Goal: Task Accomplishment & Management: Manage account settings

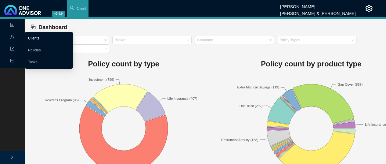
click at [39, 37] on link "Clients" at bounding box center [33, 38] width 11 height 4
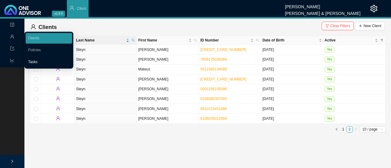
drag, startPoint x: 32, startPoint y: 61, endPoint x: 38, endPoint y: 60, distance: 5.6
click at [32, 61] on link "Tasks" at bounding box center [32, 62] width 9 height 4
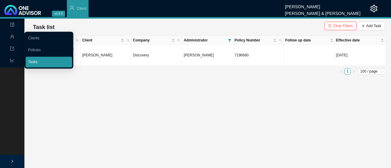
click at [35, 61] on link "Tasks" at bounding box center [32, 62] width 9 height 4
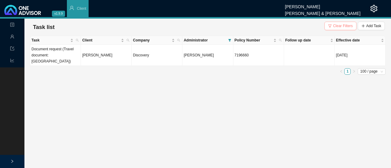
click at [335, 27] on span "Clear Filters" at bounding box center [343, 26] width 20 height 6
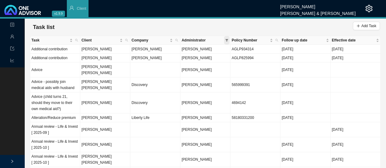
click at [225, 39] on span at bounding box center [226, 40] width 5 height 9
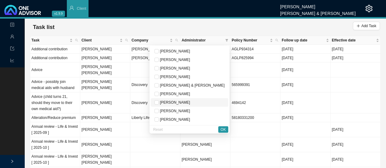
click at [185, 102] on span "[PERSON_NAME]" at bounding box center [174, 102] width 31 height 4
checkbox input "true"
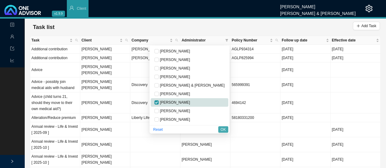
click at [225, 127] on span "OK" at bounding box center [223, 130] width 5 height 6
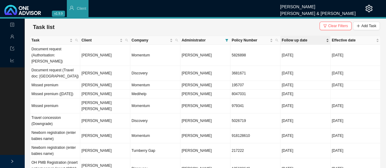
click at [296, 38] on span "Follow up date" at bounding box center [303, 40] width 43 height 6
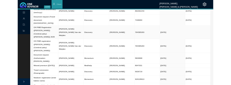
scroll to position [61, 0]
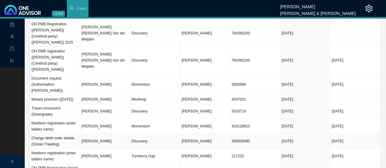
click at [100, 134] on td "[PERSON_NAME]" at bounding box center [105, 141] width 50 height 15
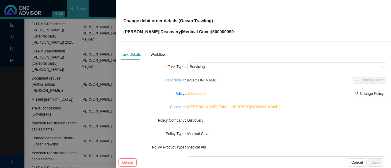
click at [177, 81] on link "Client details" at bounding box center [173, 80] width 21 height 6
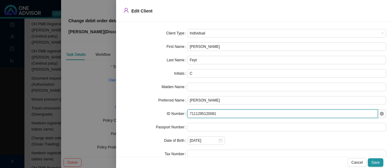
drag, startPoint x: 223, startPoint y: 114, endPoint x: 170, endPoint y: 118, distance: 52.4
click at [171, 118] on div "ID Number 7111295120081" at bounding box center [253, 114] width 265 height 9
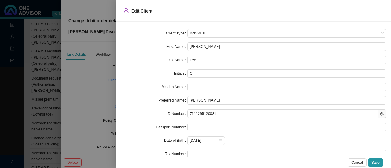
click at [84, 79] on div at bounding box center [195, 84] width 391 height 168
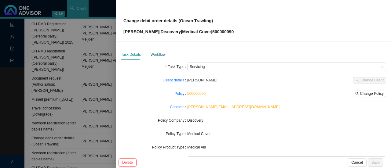
click at [154, 56] on div "Workflow" at bounding box center [158, 55] width 15 height 6
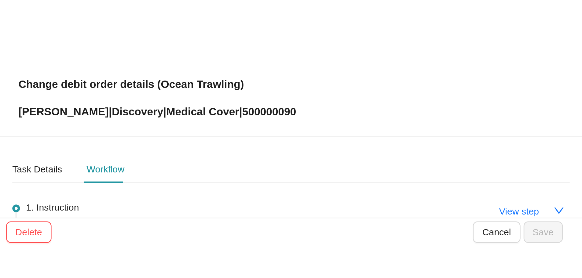
scroll to position [0, 0]
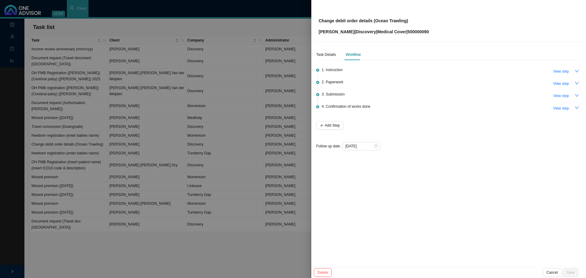
click at [185, 168] on div at bounding box center [293, 139] width 586 height 278
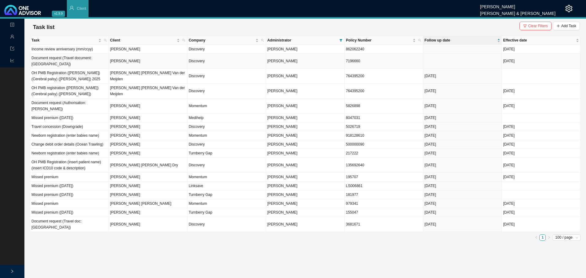
click at [149, 58] on td "[PERSON_NAME]" at bounding box center [148, 61] width 79 height 15
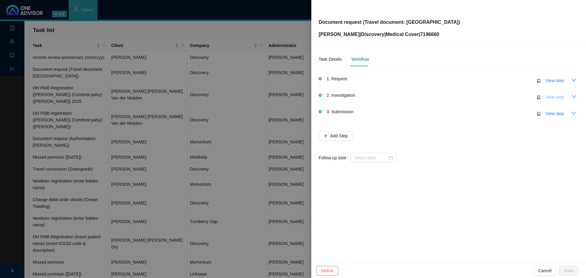
click at [390, 96] on span "View step" at bounding box center [555, 97] width 18 height 7
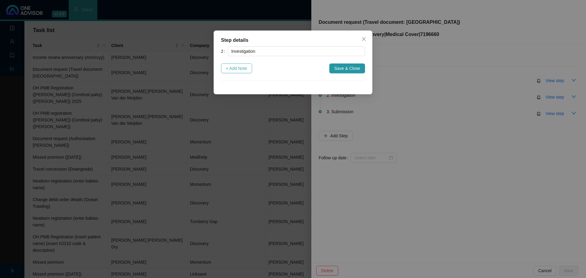
click at [236, 66] on span "+ Add Note" at bounding box center [236, 68] width 21 height 7
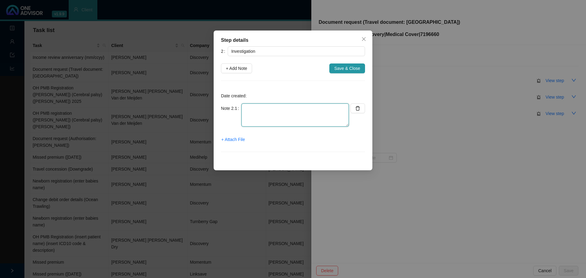
click at [270, 118] on textarea at bounding box center [294, 114] width 107 height 23
type textarea "Download from DH website"
click at [238, 141] on span "+ Attach File" at bounding box center [233, 139] width 24 height 7
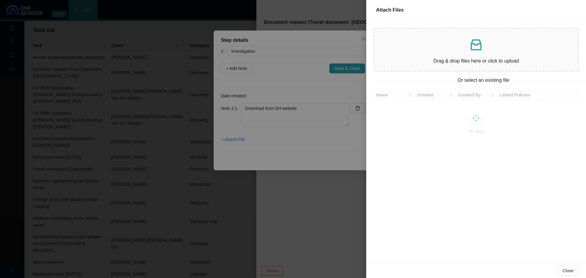
click at [390, 49] on p at bounding box center [476, 45] width 194 height 15
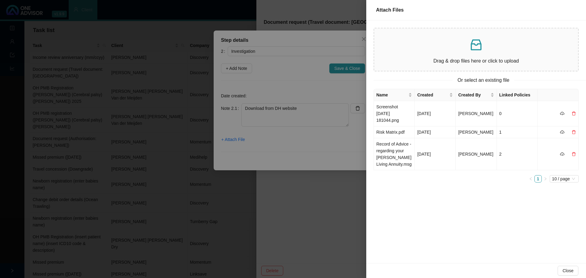
drag, startPoint x: 571, startPoint y: 270, endPoint x: 512, endPoint y: 256, distance: 60.4
click at [390, 168] on span "Close" at bounding box center [568, 270] width 11 height 7
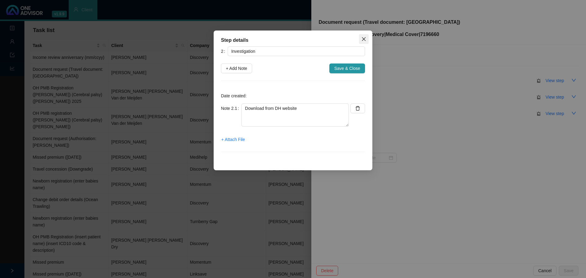
click at [366, 36] on button "Close" at bounding box center [364, 39] width 10 height 10
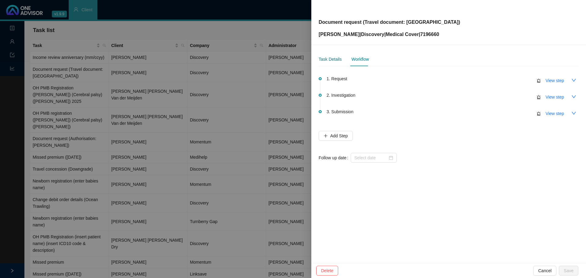
click at [338, 56] on div "Task Details" at bounding box center [330, 59] width 23 height 7
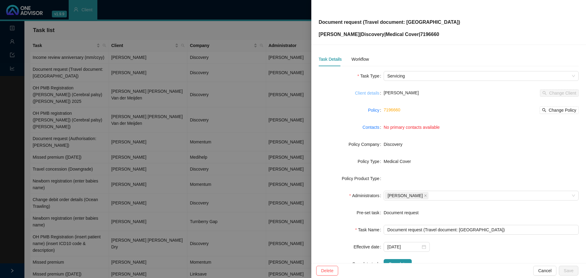
click at [365, 95] on link "Client details" at bounding box center [367, 93] width 24 height 7
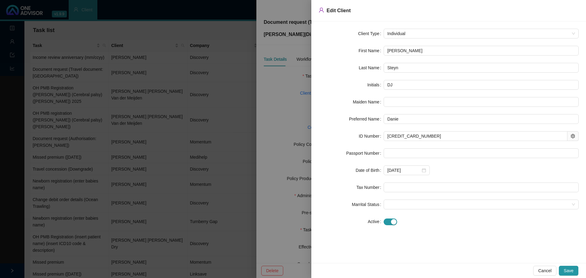
click at [282, 94] on div at bounding box center [293, 139] width 586 height 278
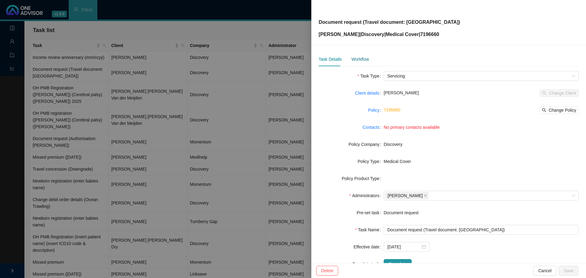
click at [361, 59] on div "Workflow" at bounding box center [359, 59] width 17 height 7
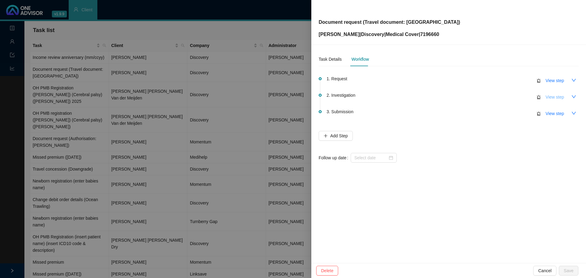
click at [390, 99] on span "View step" at bounding box center [555, 97] width 18 height 7
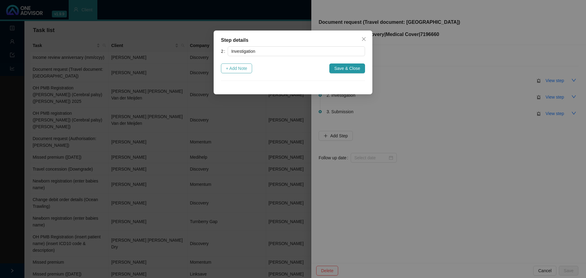
click at [244, 70] on span "+ Add Note" at bounding box center [236, 68] width 21 height 7
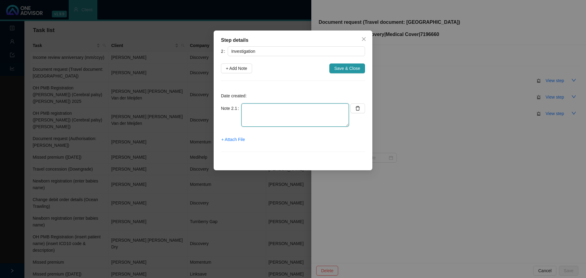
click at [256, 111] on textarea at bounding box center [294, 114] width 107 height 23
type textarea "D"
type textarea "DH download"
click at [232, 138] on span "+ Attach File" at bounding box center [233, 139] width 24 height 7
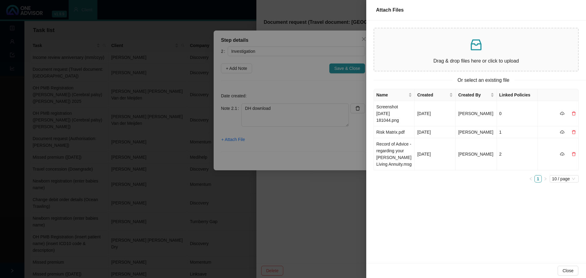
click at [390, 50] on p at bounding box center [476, 45] width 194 height 15
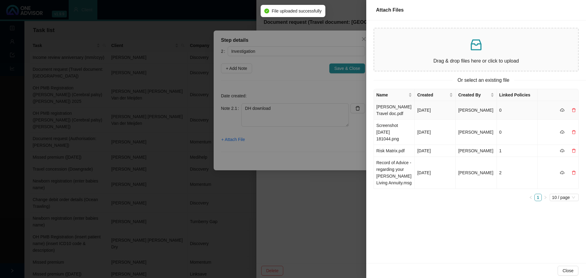
drag, startPoint x: 382, startPoint y: 112, endPoint x: 415, endPoint y: 110, distance: 33.7
click at [382, 111] on td "[PERSON_NAME] Travel doc.pdf" at bounding box center [394, 110] width 41 height 19
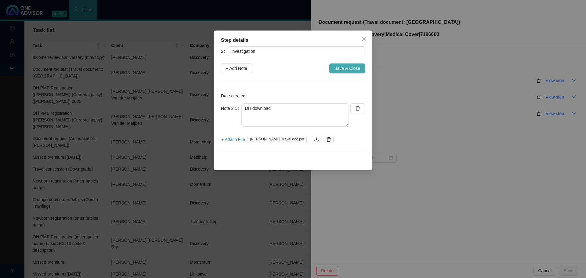
click at [345, 68] on span "Save & Close" at bounding box center [347, 68] width 26 height 7
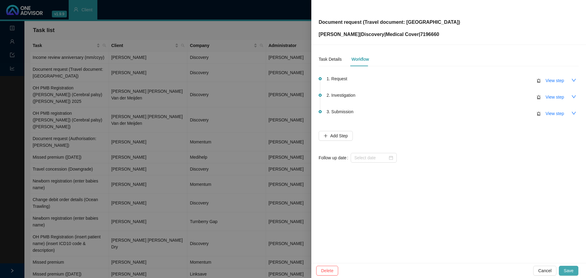
click at [390, 168] on span "Save" at bounding box center [569, 270] width 10 height 7
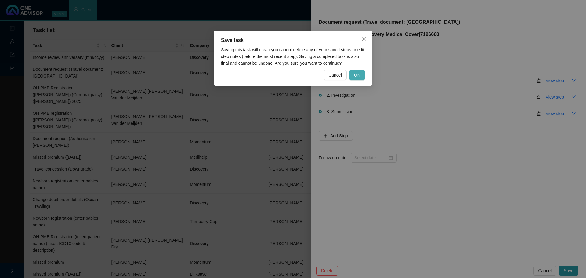
click at [358, 77] on span "OK" at bounding box center [357, 75] width 6 height 7
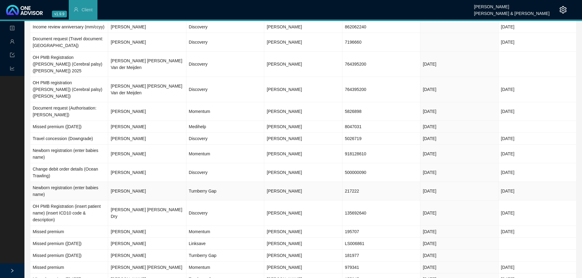
scroll to position [53, 0]
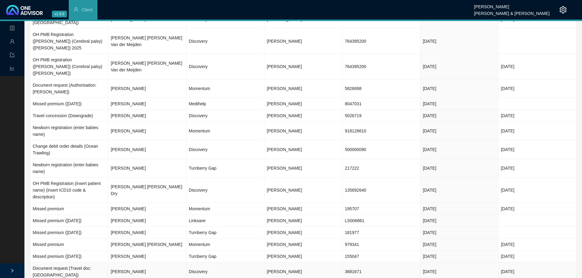
click at [162, 168] on td "[PERSON_NAME]" at bounding box center [147, 272] width 78 height 19
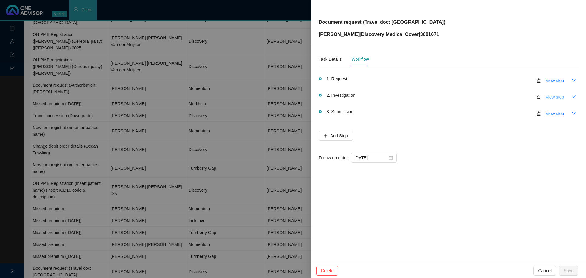
click at [390, 95] on span "View step" at bounding box center [555, 97] width 18 height 7
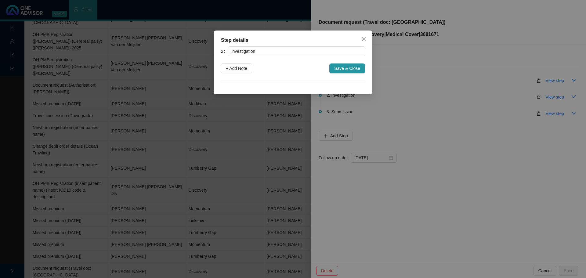
drag, startPoint x: 239, startPoint y: 70, endPoint x: 238, endPoint y: 87, distance: 17.1
click at [238, 70] on span "+ Add Note" at bounding box center [236, 68] width 21 height 7
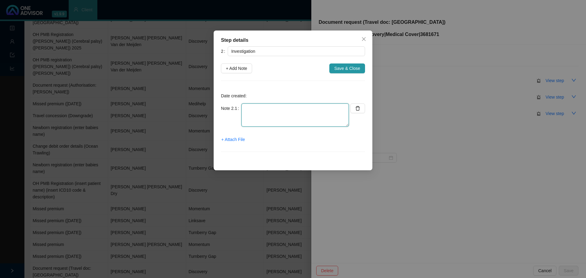
click at [258, 112] on textarea at bounding box center [294, 114] width 107 height 23
type textarea "d"
type textarea "DH download"
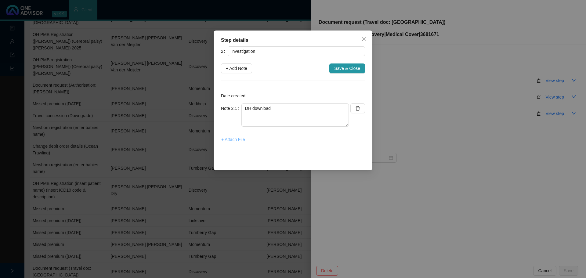
click at [236, 142] on span "+ Attach File" at bounding box center [233, 139] width 24 height 7
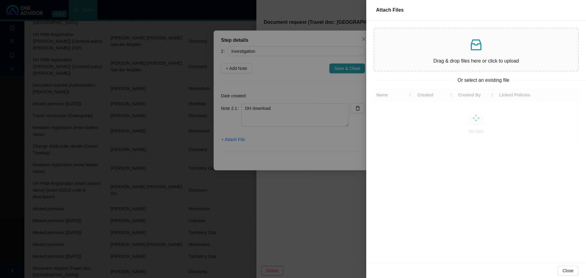
click at [390, 53] on div "Drag & drop files here or click to upload" at bounding box center [476, 49] width 194 height 33
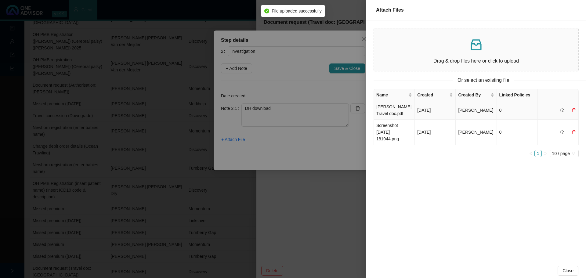
click at [385, 112] on td "[PERSON_NAME] Travel doc.pdf" at bounding box center [394, 110] width 41 height 19
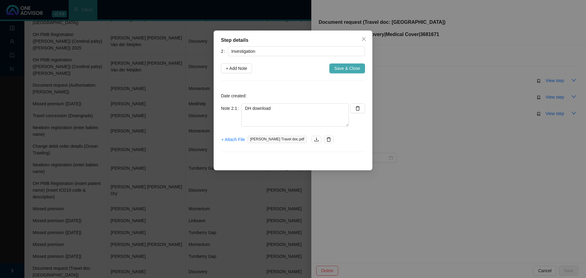
click at [348, 69] on span "Save & Close" at bounding box center [347, 68] width 26 height 7
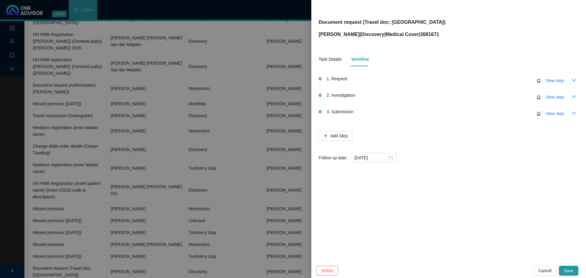
drag, startPoint x: 567, startPoint y: 268, endPoint x: 519, endPoint y: 260, distance: 48.5
click at [390, 168] on span "Save" at bounding box center [569, 270] width 10 height 7
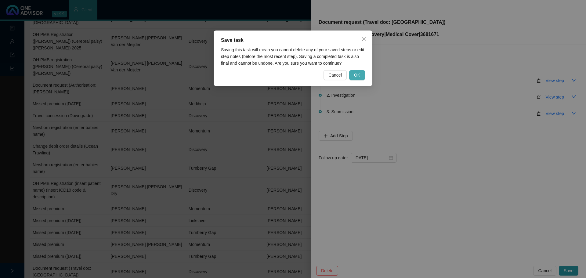
click at [357, 75] on span "OK" at bounding box center [357, 75] width 6 height 7
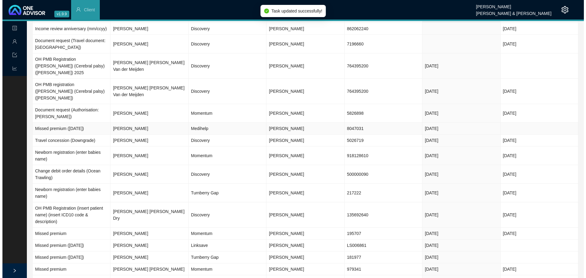
scroll to position [0, 0]
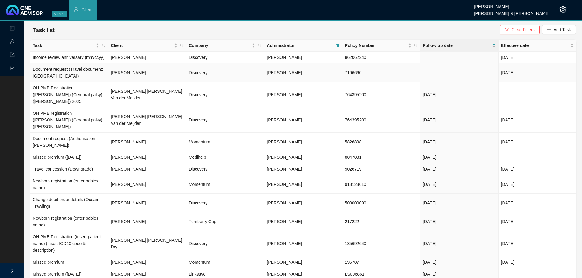
click at [142, 75] on td "[PERSON_NAME]" at bounding box center [147, 73] width 78 height 19
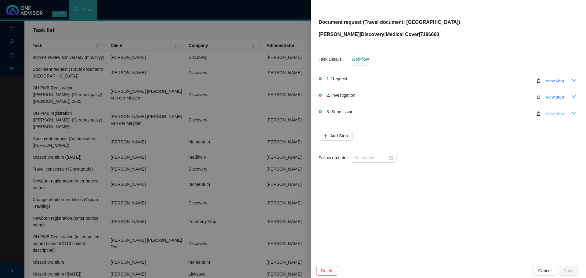
click at [390, 114] on span "View step" at bounding box center [555, 113] width 18 height 7
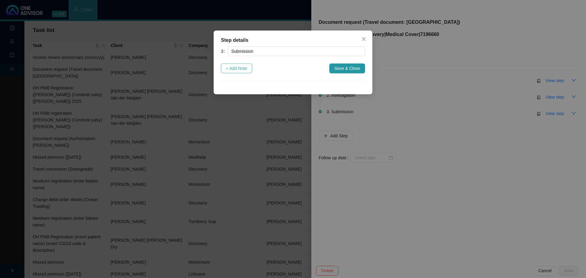
click at [234, 71] on span "+ Add Note" at bounding box center [236, 68] width 21 height 7
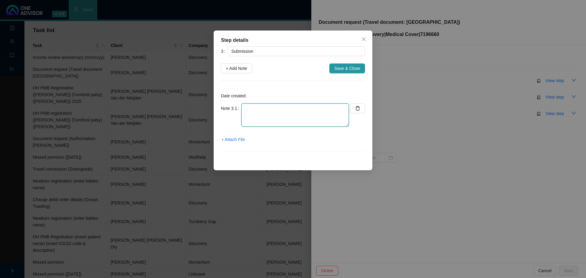
click at [258, 112] on textarea at bounding box center [294, 114] width 107 height 23
type textarea "S"
type textarea "Travel document sent to client"
click at [237, 141] on span "+ Attach File" at bounding box center [233, 139] width 24 height 7
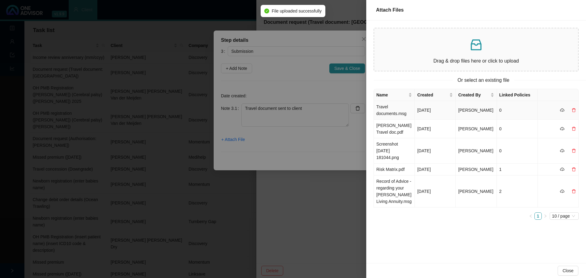
click at [390, 111] on td "Travel documents.msg" at bounding box center [394, 110] width 41 height 19
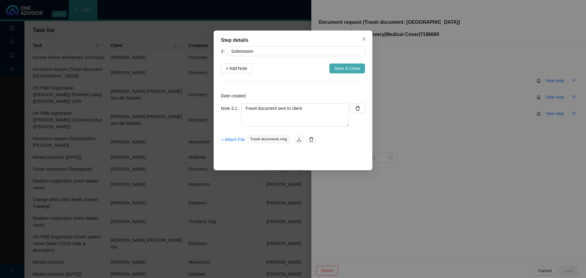
click at [348, 66] on span "Save & Close" at bounding box center [347, 68] width 26 height 7
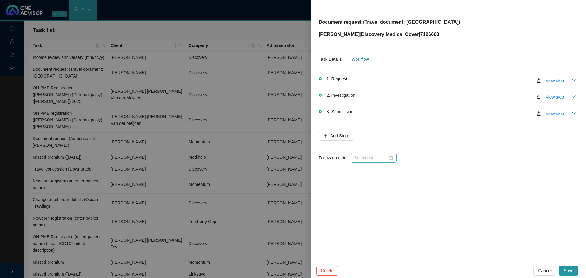
click at [390, 159] on div at bounding box center [373, 157] width 39 height 7
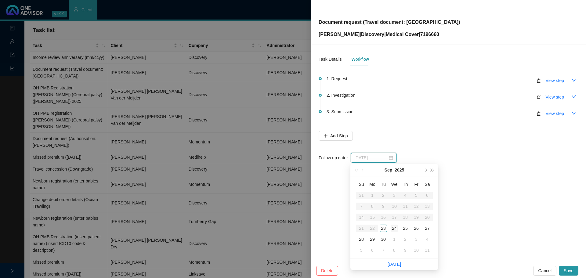
type input "[DATE]"
click at [390, 168] on div "24" at bounding box center [394, 228] width 7 height 7
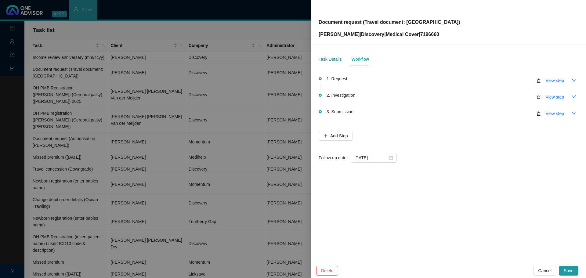
click at [325, 57] on div "Task Details" at bounding box center [330, 59] width 23 height 7
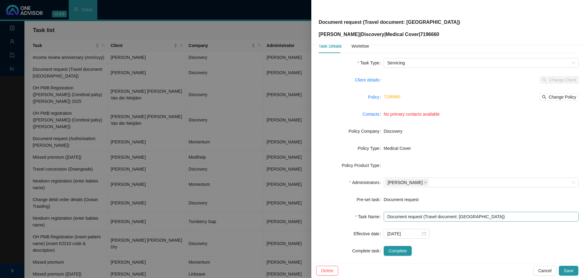
scroll to position [20, 0]
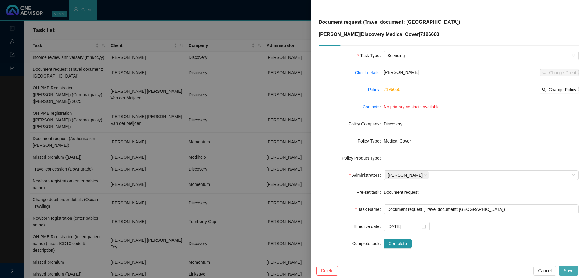
click at [390, 168] on span "Save" at bounding box center [569, 270] width 10 height 7
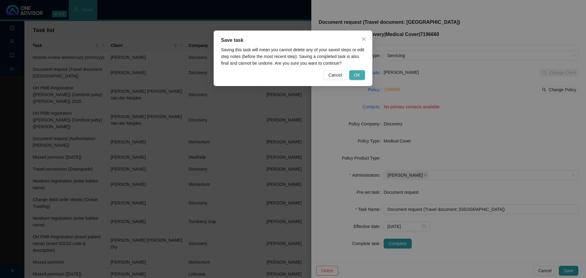
click at [359, 77] on span "OK" at bounding box center [357, 75] width 6 height 7
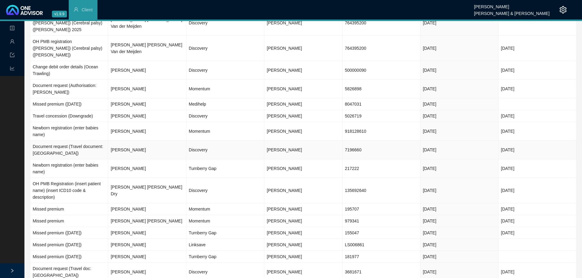
scroll to position [53, 0]
click at [130, 168] on td "[PERSON_NAME]" at bounding box center [147, 272] width 78 height 19
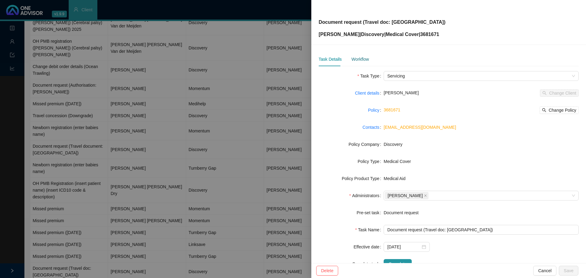
click at [358, 57] on div "Workflow" at bounding box center [359, 59] width 17 height 7
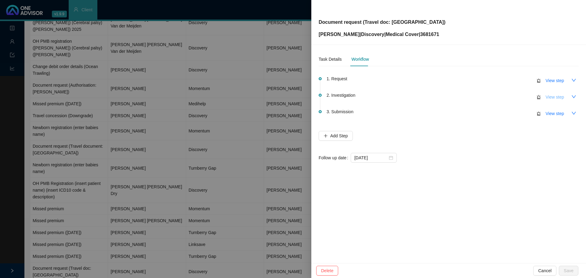
click at [390, 99] on span "View step" at bounding box center [555, 97] width 18 height 7
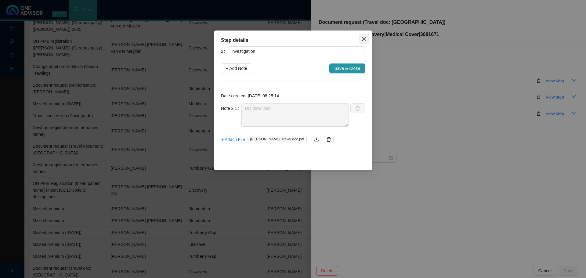
click at [364, 39] on icon "close" at bounding box center [364, 39] width 4 height 4
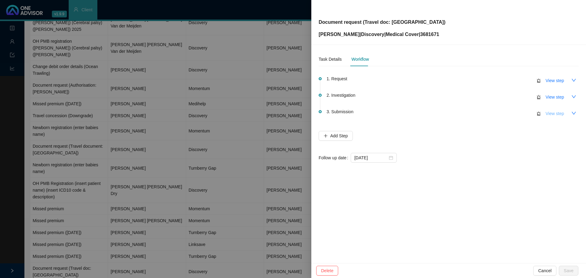
click at [390, 113] on span "View step" at bounding box center [555, 113] width 18 height 7
type input "Submission"
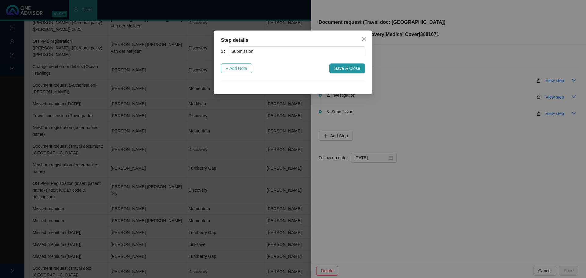
click at [243, 69] on span "+ Add Note" at bounding box center [236, 68] width 21 height 7
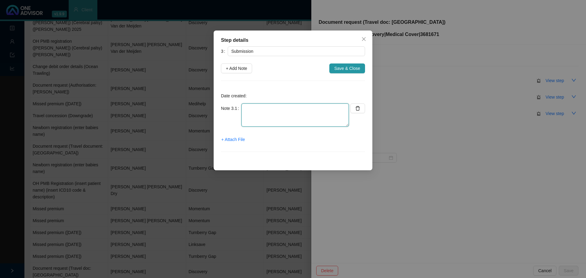
click at [250, 112] on textarea at bounding box center [294, 114] width 107 height 23
type textarea "Travel doc sent to client"
click at [231, 142] on span "+ Attach File" at bounding box center [233, 139] width 24 height 7
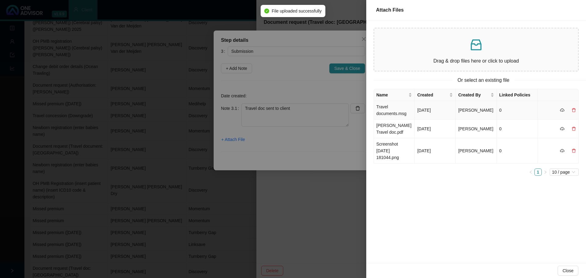
click at [387, 113] on td "Travel documents.msg" at bounding box center [394, 110] width 41 height 19
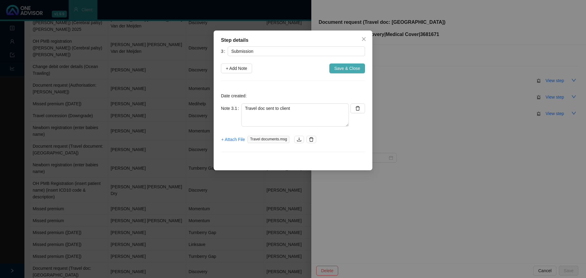
click at [351, 68] on span "Save & Close" at bounding box center [347, 68] width 26 height 7
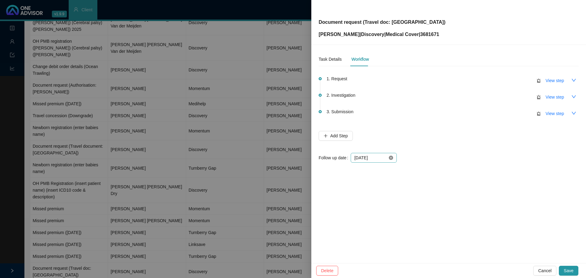
click at [390, 159] on icon "close-circle" at bounding box center [391, 158] width 4 height 4
click at [390, 158] on div at bounding box center [373, 157] width 39 height 7
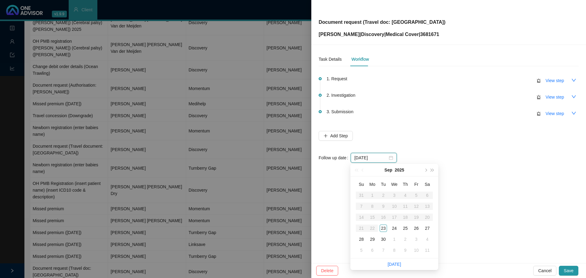
type input "[DATE]"
click at [390, 168] on div "24" at bounding box center [394, 228] width 7 height 7
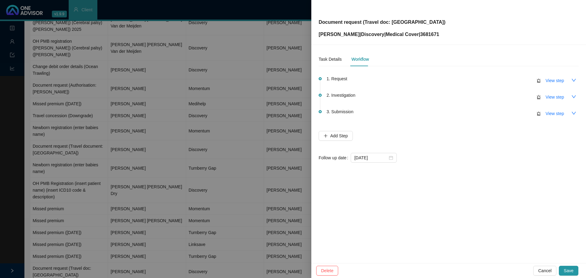
drag, startPoint x: 569, startPoint y: 272, endPoint x: 558, endPoint y: 268, distance: 11.5
click at [390, 168] on span "Save" at bounding box center [569, 270] width 10 height 7
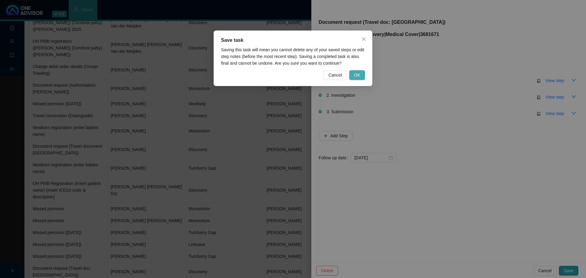
click at [358, 76] on span "OK" at bounding box center [357, 75] width 6 height 7
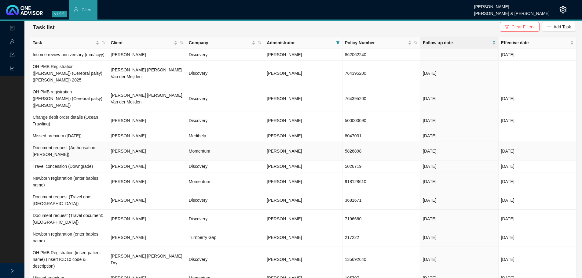
scroll to position [0, 0]
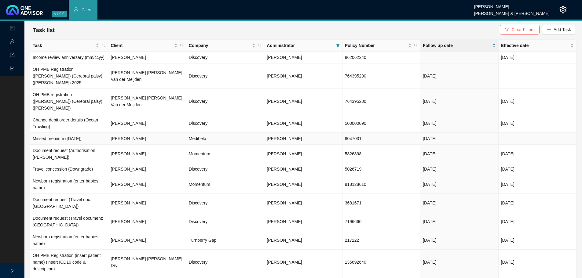
click at [292, 136] on span "[PERSON_NAME]" at bounding box center [284, 138] width 35 height 5
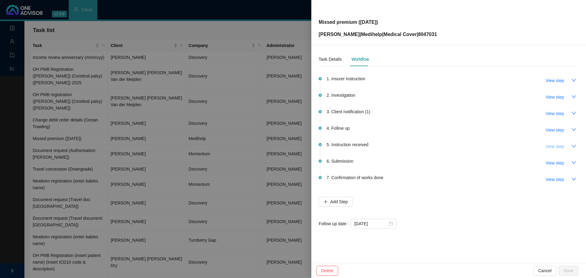
click at [390, 148] on button "View step" at bounding box center [555, 147] width 28 height 10
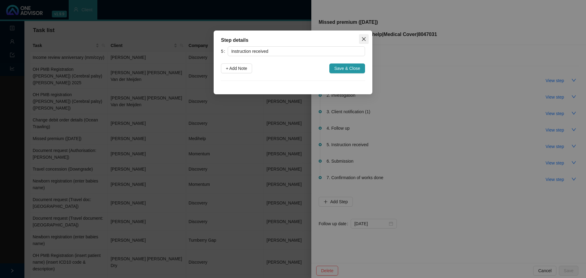
click at [366, 37] on span "Close" at bounding box center [364, 39] width 10 height 5
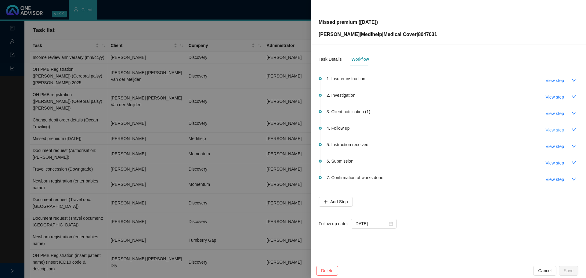
click at [390, 129] on span "View step" at bounding box center [555, 130] width 18 height 7
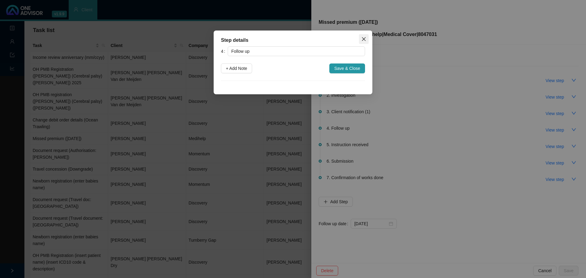
click at [365, 36] on button "Close" at bounding box center [364, 39] width 10 height 10
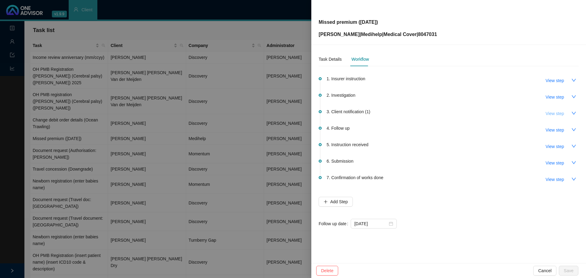
click at [390, 115] on span "View step" at bounding box center [555, 113] width 18 height 7
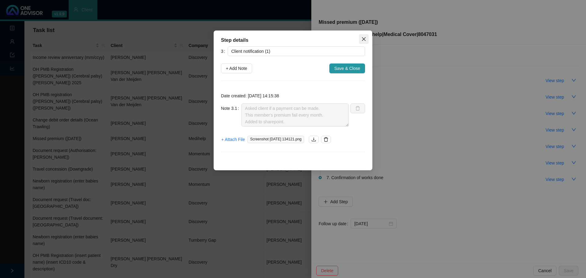
click at [363, 40] on icon "close" at bounding box center [364, 39] width 4 height 4
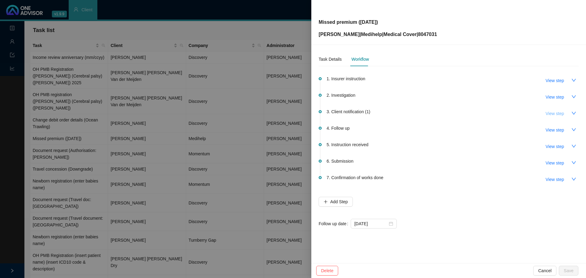
click at [390, 112] on span "View step" at bounding box center [555, 113] width 18 height 7
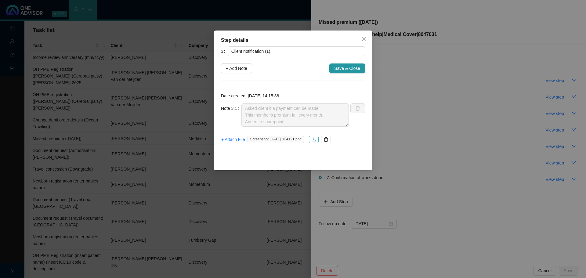
click at [316, 140] on icon "download" at bounding box center [313, 139] width 5 height 5
click at [363, 39] on icon "close" at bounding box center [364, 39] width 4 height 4
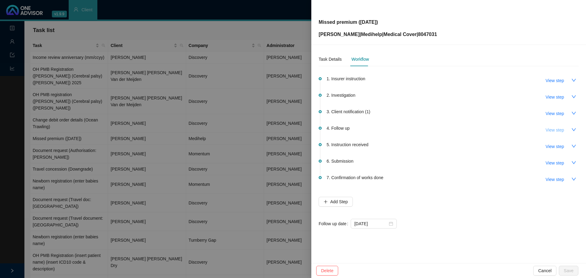
click at [390, 129] on span "View step" at bounding box center [555, 130] width 18 height 7
type input "Follow up"
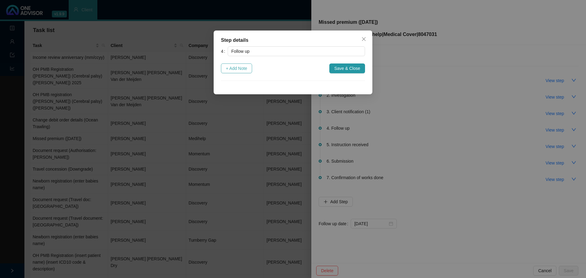
click at [239, 67] on span "+ Add Note" at bounding box center [236, 68] width 21 height 7
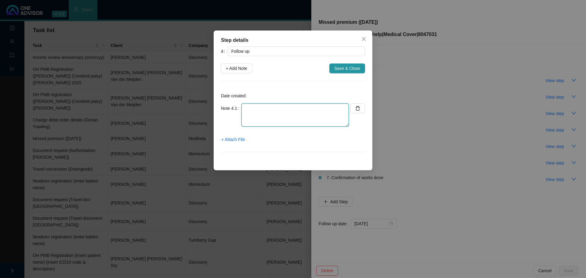
click at [258, 111] on textarea at bounding box center [294, 114] width 107 height 23
type textarea "Member can only make a payment in a week or two"
click at [346, 69] on span "Save & Close" at bounding box center [347, 68] width 26 height 7
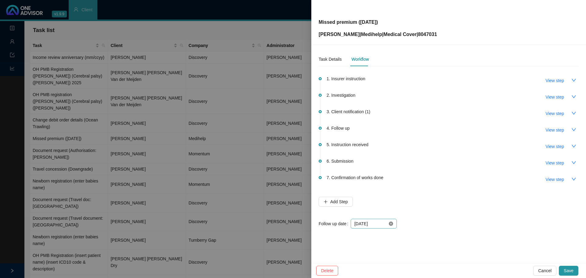
click at [390, 168] on icon "close-circle" at bounding box center [391, 224] width 4 height 4
click at [388, 168] on div at bounding box center [373, 223] width 39 height 7
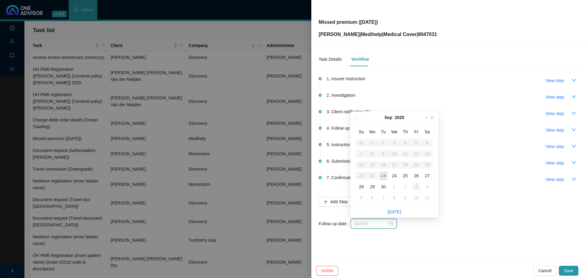
type input "[DATE]"
click at [390, 168] on div "3" at bounding box center [416, 186] width 7 height 7
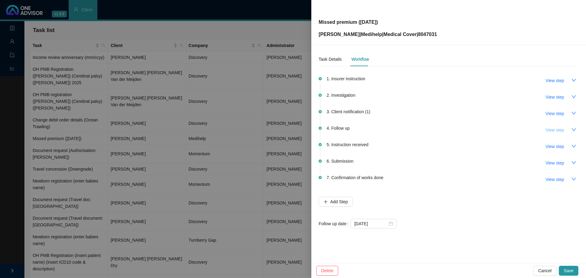
click at [390, 130] on span "View step" at bounding box center [555, 130] width 18 height 7
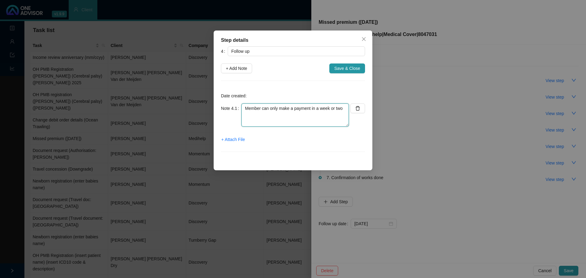
click at [344, 107] on textarea "Member can only make a payment in a week or two" at bounding box center [294, 114] width 107 height 23
type textarea "Member can only make a payment in a week or two No further follow ups"
click at [345, 68] on span "Save & Close" at bounding box center [347, 68] width 26 height 7
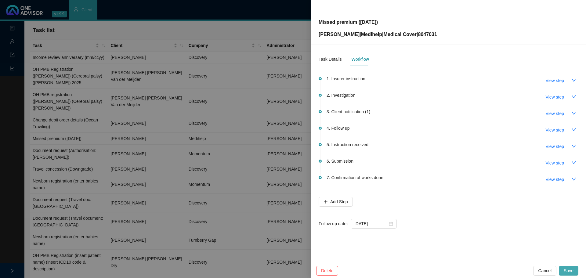
click at [390, 168] on span "Save" at bounding box center [569, 270] width 10 height 7
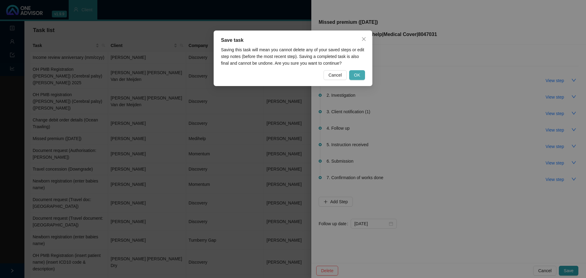
click at [356, 76] on span "OK" at bounding box center [357, 75] width 6 height 7
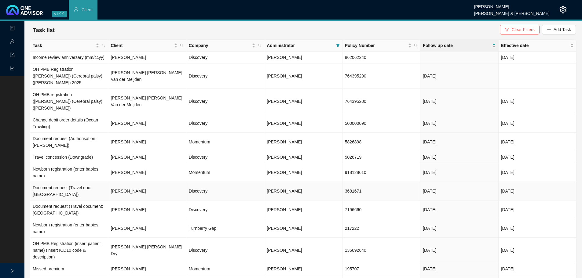
click at [137, 168] on td "[PERSON_NAME]" at bounding box center [147, 191] width 78 height 19
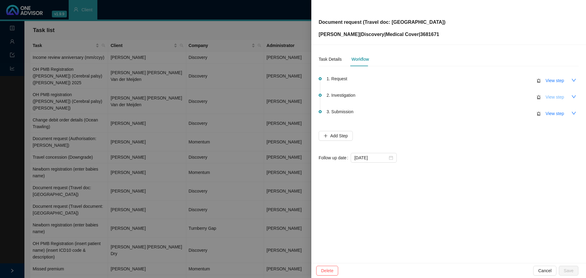
click at [390, 97] on span "View step" at bounding box center [555, 97] width 18 height 7
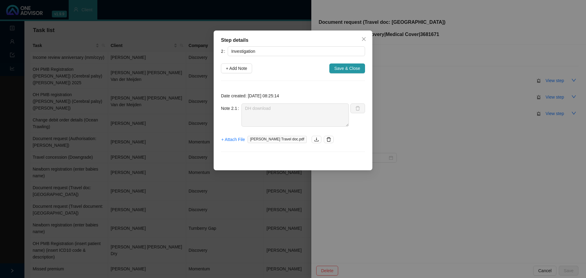
drag, startPoint x: 361, startPoint y: 40, endPoint x: 452, endPoint y: 72, distance: 95.4
click at [362, 40] on icon "close" at bounding box center [363, 39] width 5 height 5
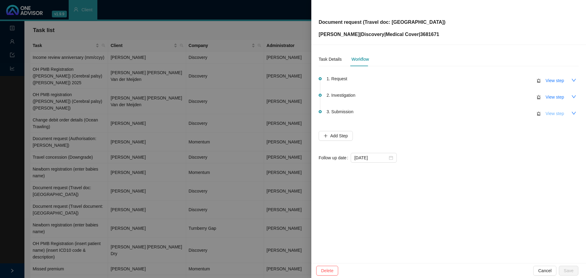
click at [390, 114] on span "View step" at bounding box center [555, 113] width 18 height 7
type input "Submission"
type textarea "Travel doc sent to client"
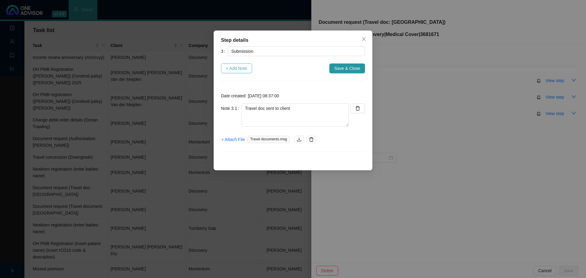
click at [240, 70] on span "+ Add Note" at bounding box center [236, 68] width 21 height 7
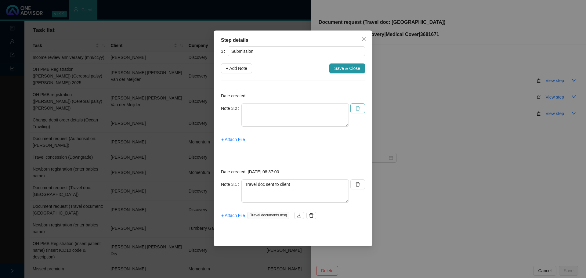
click at [355, 109] on icon "delete" at bounding box center [357, 108] width 5 height 5
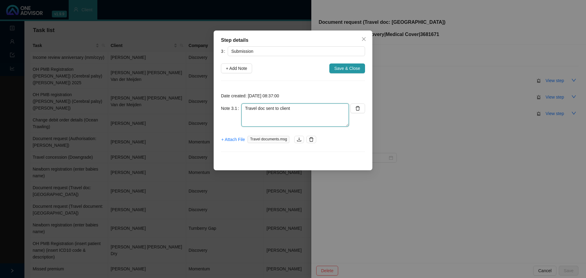
click at [301, 105] on textarea "Travel doc sent to client" at bounding box center [294, 114] width 107 height 23
type textarea "Travel doc sent to client Thank you from client"
click at [229, 140] on span "+ Attach File" at bounding box center [233, 139] width 24 height 7
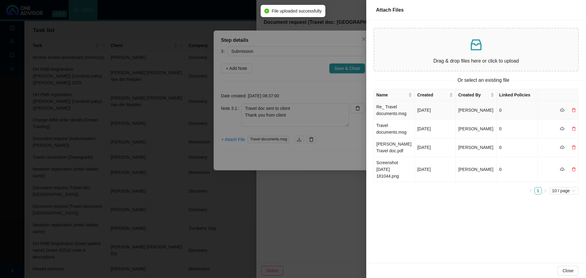
click at [390, 110] on td "Re_ Travel documents.msg" at bounding box center [394, 110] width 41 height 19
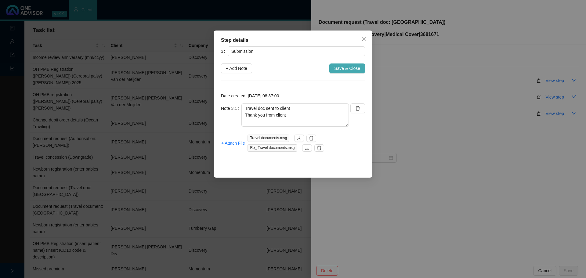
click at [351, 67] on span "Save & Close" at bounding box center [347, 68] width 26 height 7
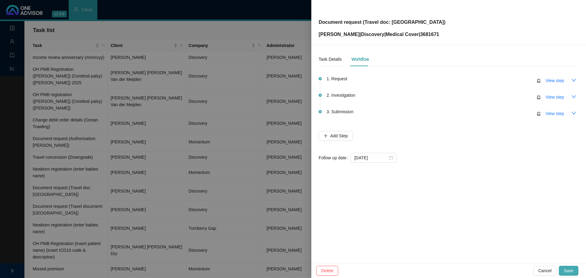
drag, startPoint x: 567, startPoint y: 270, endPoint x: 540, endPoint y: 258, distance: 29.0
click at [390, 168] on span "Save" at bounding box center [569, 270] width 10 height 7
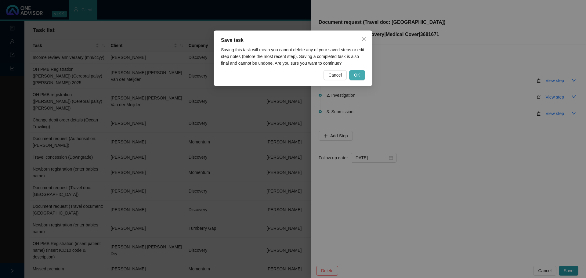
click at [357, 77] on span "OK" at bounding box center [357, 75] width 6 height 7
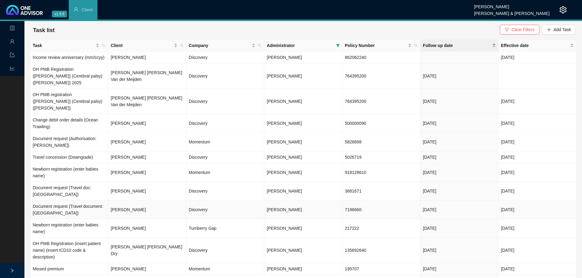
click at [149, 168] on td "[PERSON_NAME]" at bounding box center [147, 210] width 78 height 19
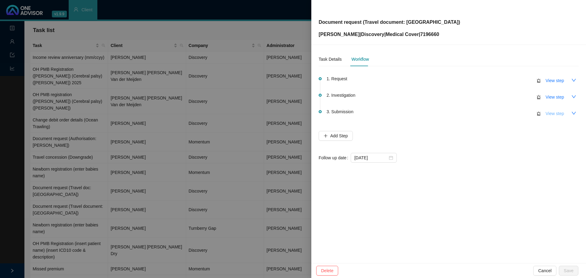
click at [390, 113] on span "View step" at bounding box center [555, 113] width 18 height 7
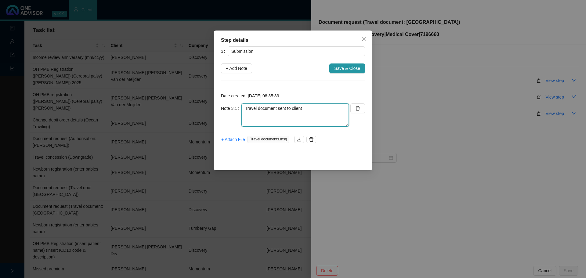
click at [314, 110] on textarea "Travel document sent to client" at bounding box center [294, 114] width 107 height 23
type textarea "Travel document sent to client Thank you from client"
click at [234, 140] on span "+ Attach File" at bounding box center [233, 139] width 24 height 7
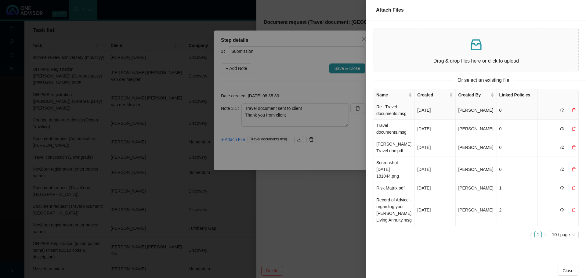
click at [390, 113] on td "Re_ Travel documents.msg" at bounding box center [394, 110] width 41 height 19
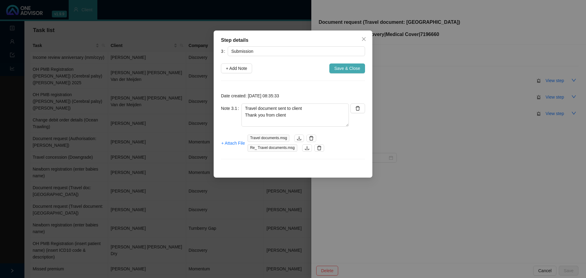
click at [356, 69] on span "Save & Close" at bounding box center [347, 68] width 26 height 7
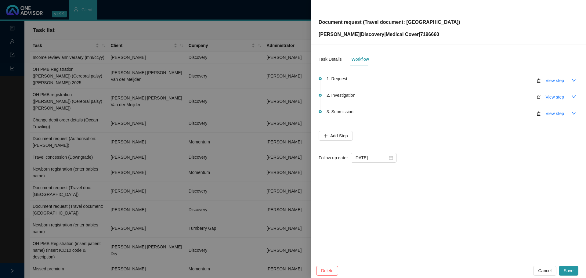
click at [390, 168] on span "Save" at bounding box center [569, 270] width 10 height 7
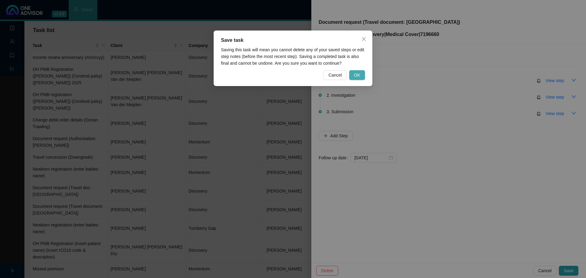
click at [360, 77] on button "OK" at bounding box center [357, 75] width 16 height 10
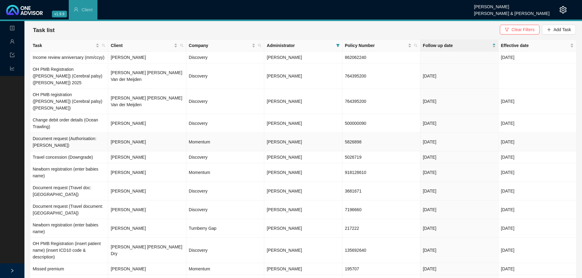
click at [209, 133] on td "Momentum" at bounding box center [225, 142] width 78 height 19
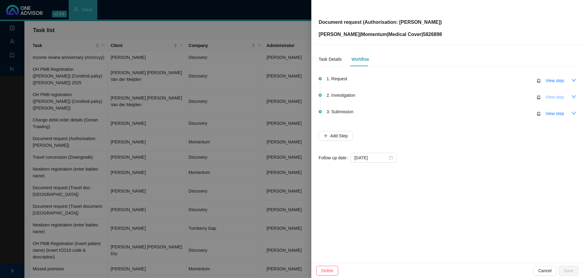
click at [390, 97] on span "View step" at bounding box center [555, 97] width 18 height 7
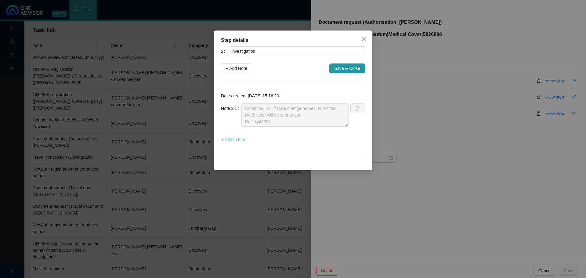
click at [230, 139] on span "+ Attach File" at bounding box center [233, 139] width 24 height 7
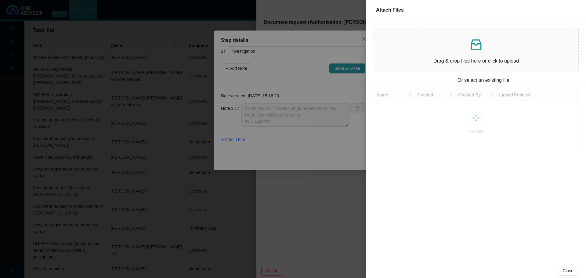
click at [390, 60] on p "Drag & drop files here or click to upload" at bounding box center [476, 61] width 194 height 8
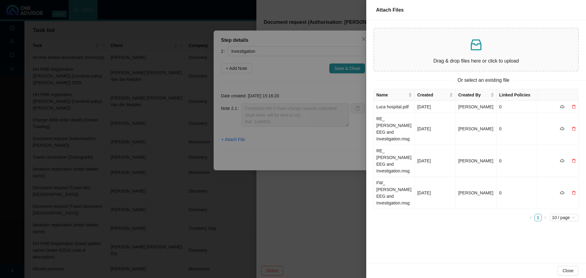
drag, startPoint x: 301, startPoint y: 145, endPoint x: 305, endPoint y: 143, distance: 4.2
click at [301, 145] on div at bounding box center [293, 139] width 586 height 278
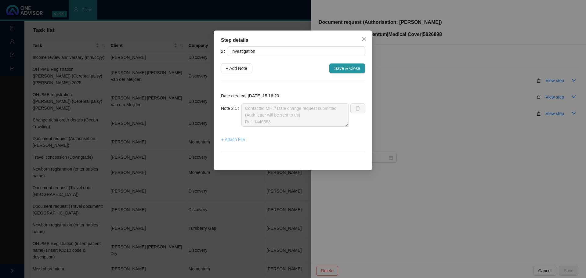
click at [235, 139] on span "+ Attach File" at bounding box center [233, 139] width 24 height 7
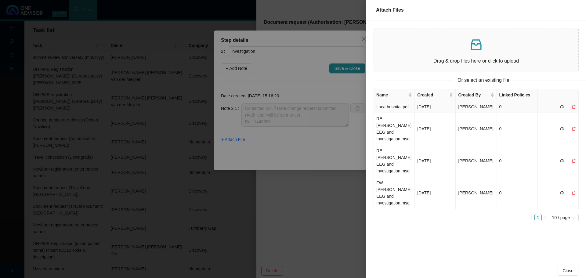
click at [390, 113] on td "Luca hospital.pdf" at bounding box center [394, 107] width 41 height 12
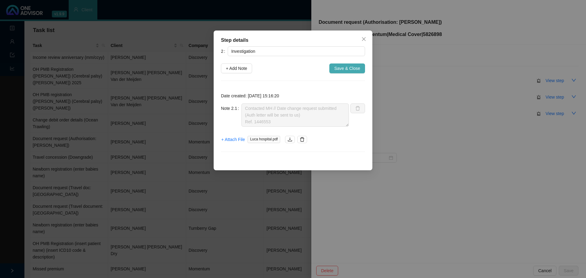
click at [342, 67] on span "Save & Close" at bounding box center [347, 68] width 26 height 7
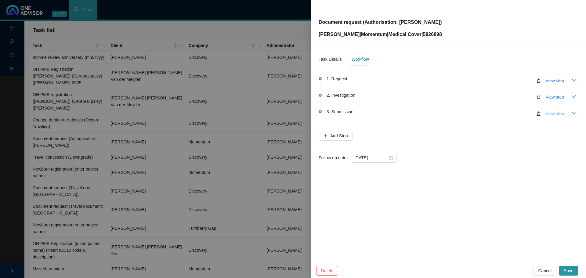
click at [390, 112] on span "View step" at bounding box center [555, 113] width 18 height 7
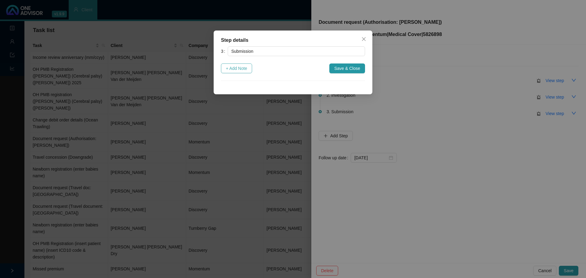
click at [239, 67] on span "+ Add Note" at bounding box center [236, 68] width 21 height 7
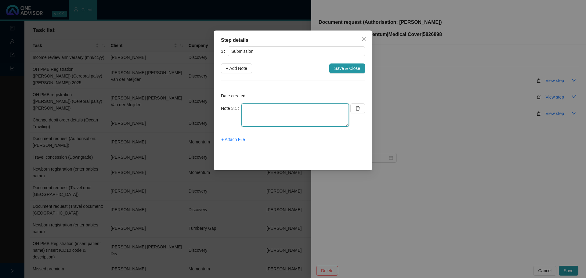
click at [250, 107] on textarea at bounding box center [294, 114] width 107 height 23
click at [314, 106] on textarea "Sent updated auth letter to client Highlighted the co-payment amounts" at bounding box center [294, 114] width 107 height 23
type textarea "Sent updated auth letter to client (New date: [DATE]). Highlighted the co-payme…"
click at [231, 138] on span "+ Attach File" at bounding box center [233, 139] width 24 height 7
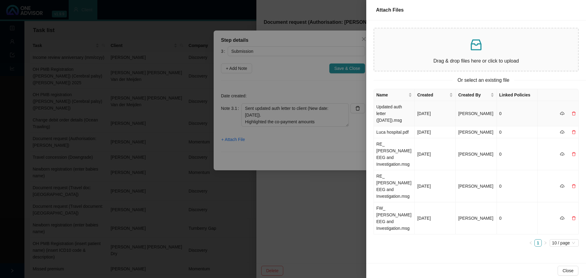
click at [390, 112] on td "Updated auth letter ([DATE]).msg" at bounding box center [394, 113] width 41 height 25
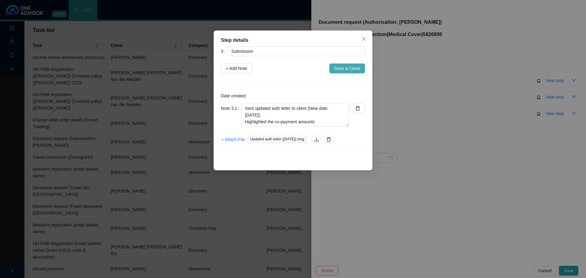
click at [343, 69] on span "Save & Close" at bounding box center [347, 68] width 26 height 7
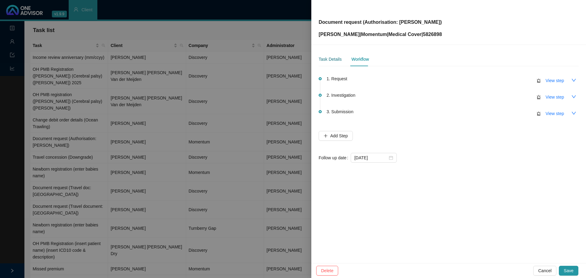
click at [333, 60] on div "Task Details" at bounding box center [330, 59] width 23 height 7
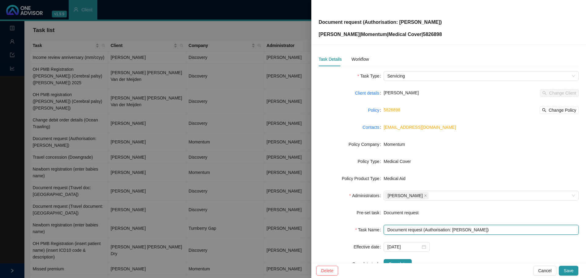
click at [390, 168] on input "Document request (Authorisation: [PERSON_NAME])" at bounding box center [481, 230] width 195 height 10
drag, startPoint x: 467, startPoint y: 231, endPoint x: 474, endPoint y: 229, distance: 8.3
click at [390, 168] on input "Document request (Updated Authorisation: [PERSON_NAME])" at bounding box center [481, 230] width 195 height 10
click at [390, 168] on input "Document request (Updated authorisation letter: [PERSON_NAME])" at bounding box center [481, 230] width 195 height 10
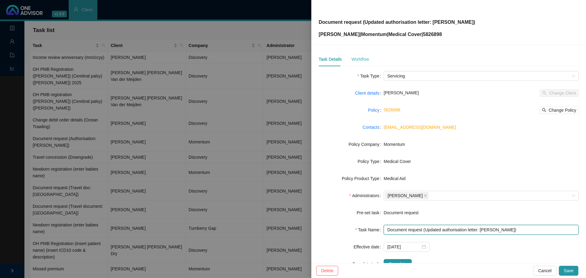
type input "Document request (Updated authorisation letter: [PERSON_NAME])"
click at [362, 57] on div "Workflow" at bounding box center [359, 59] width 17 height 7
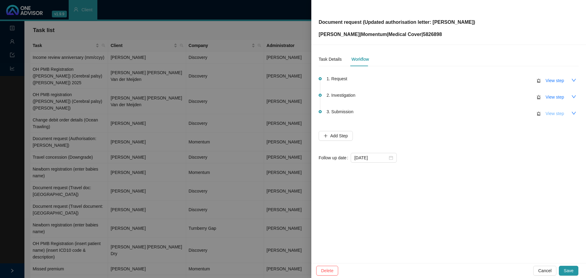
click at [390, 110] on span "View step" at bounding box center [555, 113] width 18 height 7
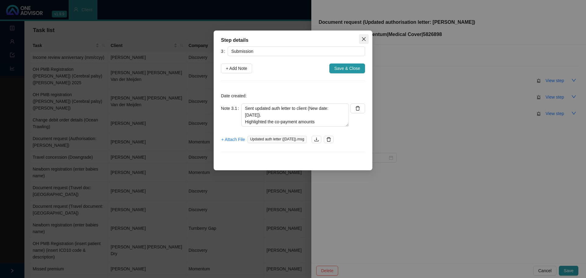
click at [365, 39] on icon "close" at bounding box center [363, 39] width 5 height 5
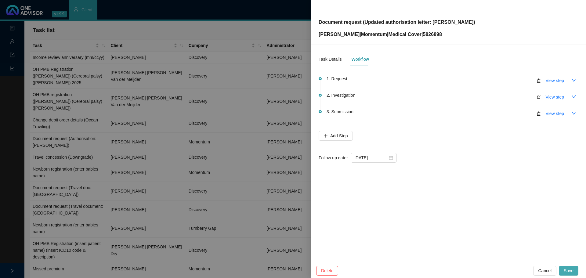
click at [390, 168] on span "Save" at bounding box center [569, 270] width 10 height 7
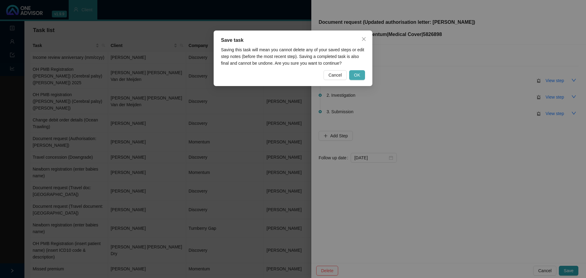
click at [358, 75] on span "OK" at bounding box center [357, 75] width 6 height 7
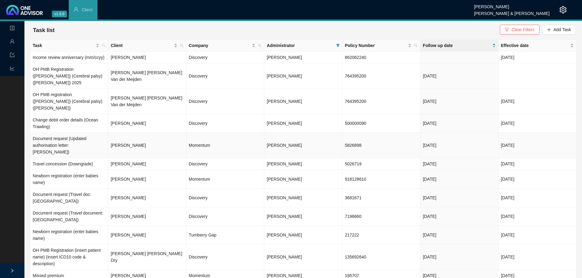
click at [162, 133] on td "[PERSON_NAME]" at bounding box center [147, 145] width 78 height 25
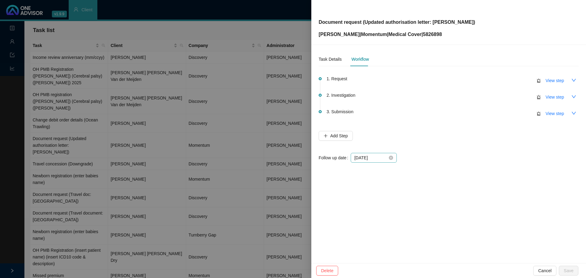
click at [390, 160] on div "[DATE]" at bounding box center [374, 158] width 46 height 10
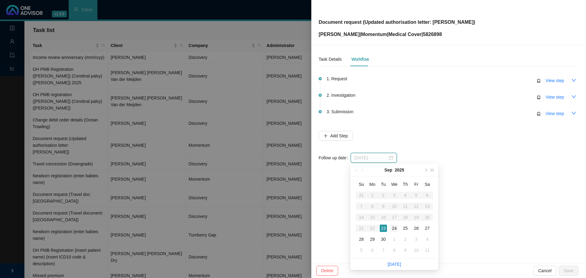
type input "[DATE]"
click at [390, 168] on div "24" at bounding box center [394, 228] width 7 height 7
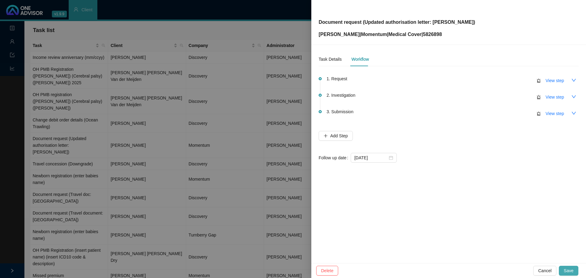
click at [390, 168] on span "Save" at bounding box center [569, 270] width 10 height 7
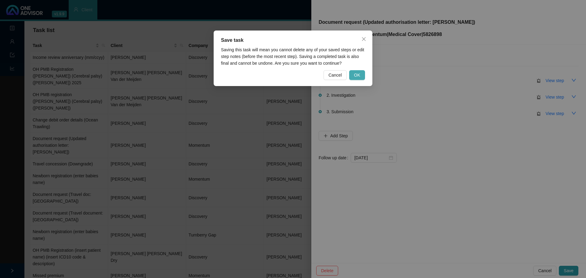
click at [357, 76] on span "OK" at bounding box center [357, 75] width 6 height 7
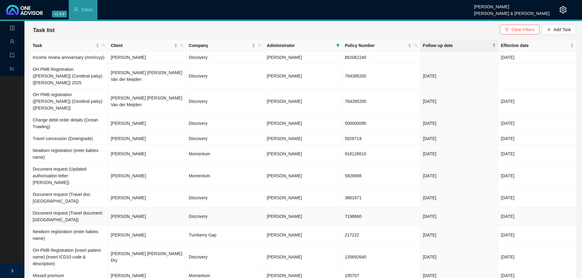
click at [197, 168] on td "Discovery" at bounding box center [225, 216] width 78 height 19
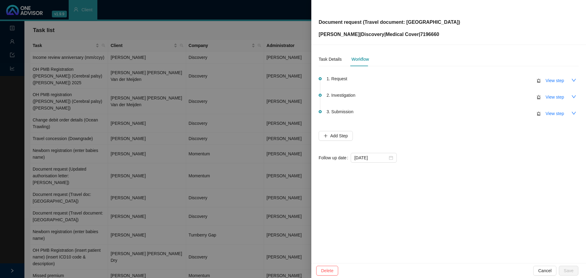
click at [129, 168] on div at bounding box center [293, 139] width 586 height 278
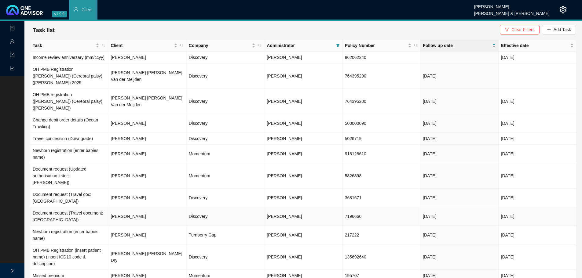
click at [145, 168] on td "[PERSON_NAME]" at bounding box center [147, 216] width 78 height 19
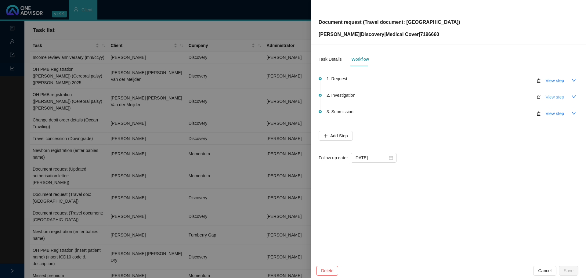
click at [390, 98] on span "View step" at bounding box center [555, 97] width 18 height 7
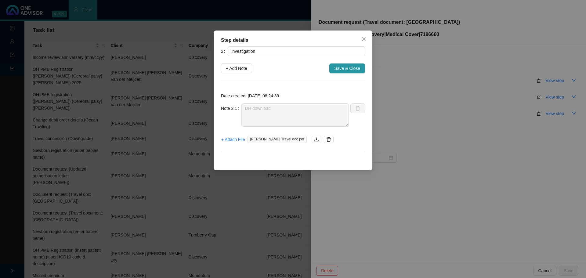
click at [366, 40] on span "Close" at bounding box center [364, 39] width 10 height 5
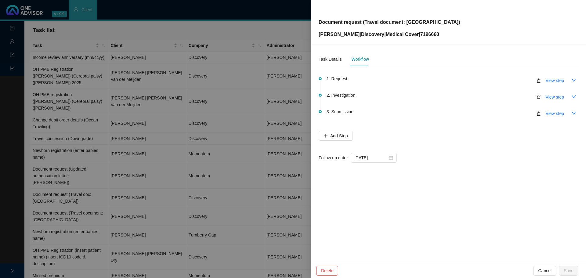
click at [390, 113] on span "View step" at bounding box center [555, 113] width 18 height 7
type input "Submission"
type textarea "Travel document sent to client Thank you from client"
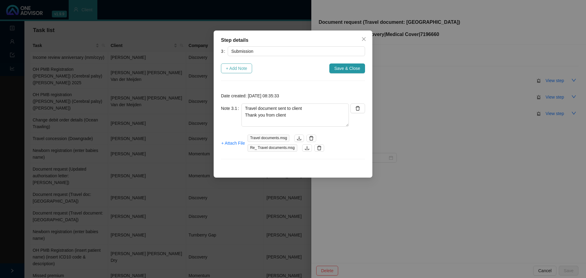
drag, startPoint x: 238, startPoint y: 68, endPoint x: 264, endPoint y: 110, distance: 48.9
click at [239, 68] on span "+ Add Note" at bounding box center [236, 68] width 21 height 7
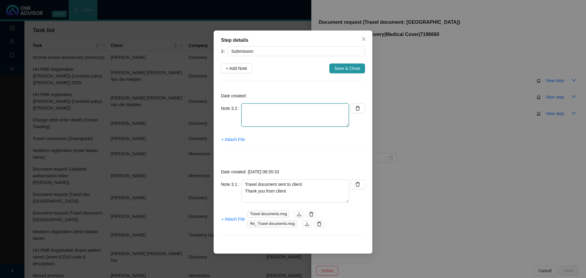
click at [256, 114] on textarea at bounding box center [294, 114] width 107 height 23
click at [311, 168] on icon "delete" at bounding box center [311, 214] width 5 height 5
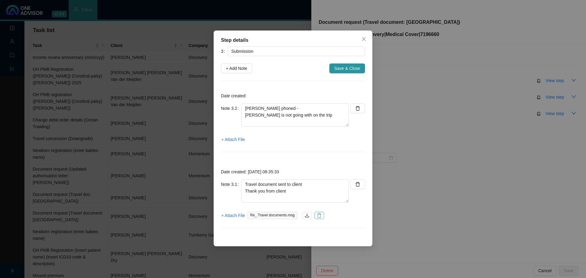
click at [319, 168] on icon "delete" at bounding box center [319, 215] width 5 height 5
click at [231, 168] on span "+ Attach File" at bounding box center [233, 215] width 24 height 7
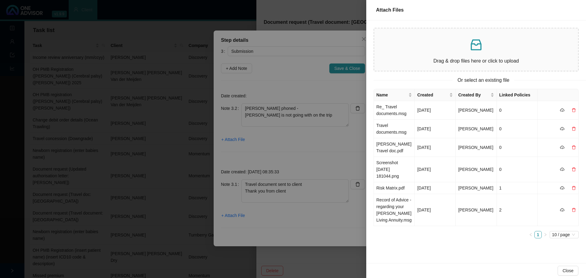
click at [322, 117] on div at bounding box center [293, 139] width 586 height 278
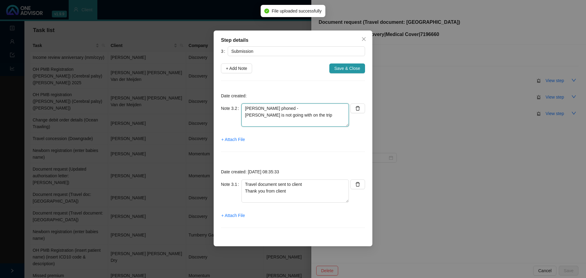
click at [319, 116] on textarea "[PERSON_NAME] phoned - [PERSON_NAME] is not going with on the trip" at bounding box center [294, 114] width 107 height 23
type textarea "[PERSON_NAME] phoned - [PERSON_NAME] is not going with on the trip Recalled ini…"
drag, startPoint x: 314, startPoint y: 122, endPoint x: 229, endPoint y: 98, distance: 88.7
click at [229, 99] on div "Date created: Note 3.2 [PERSON_NAME] phoned - [PERSON_NAME] is not going with o…" at bounding box center [293, 123] width 144 height 71
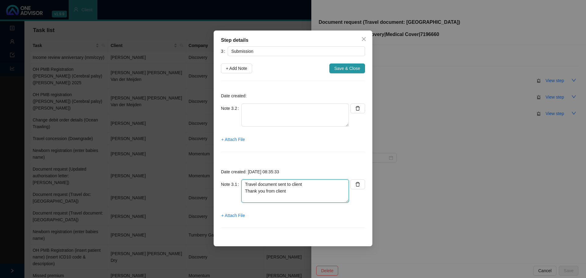
click at [294, 168] on textarea "Travel document sent to client Thank you from client" at bounding box center [294, 191] width 107 height 23
paste textarea "[PERSON_NAME] phoned - [PERSON_NAME] is not going with on the trip Recalled ini…"
type textarea "Travel document sent to client Thank you from client [PERSON_NAME] phoned - [PE…"
click at [356, 110] on icon "delete" at bounding box center [357, 108] width 5 height 5
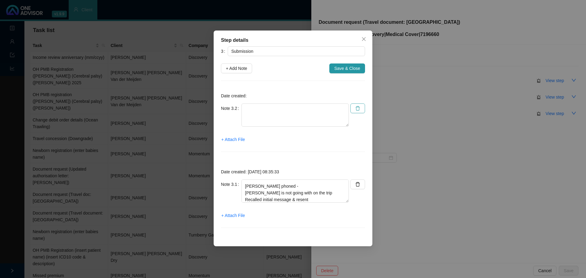
type textarea "Travel document sent to client Thank you from client [PERSON_NAME] phoned - [PE…"
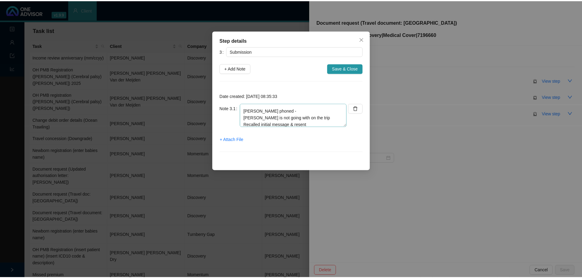
scroll to position [20, 0]
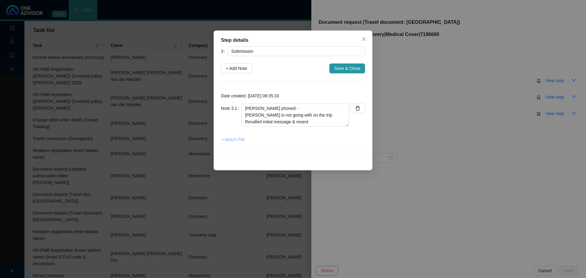
click at [239, 139] on span "+ Attach File" at bounding box center [233, 139] width 24 height 7
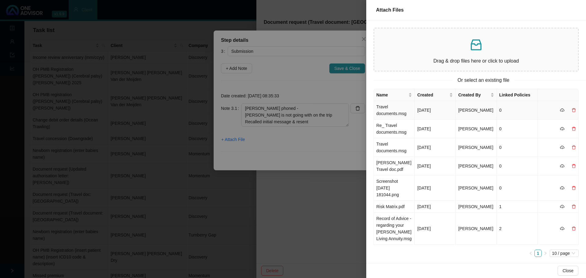
click at [388, 113] on td "Travel documents.msg" at bounding box center [394, 110] width 41 height 19
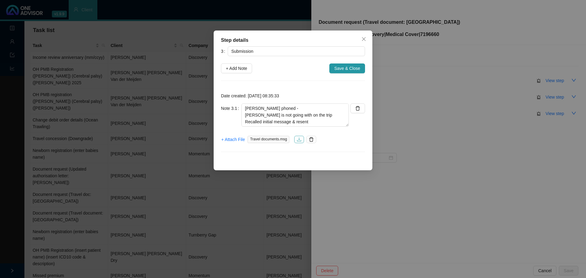
click at [299, 139] on icon "download" at bounding box center [299, 139] width 5 height 5
click at [340, 67] on span "Save & Close" at bounding box center [347, 68] width 26 height 7
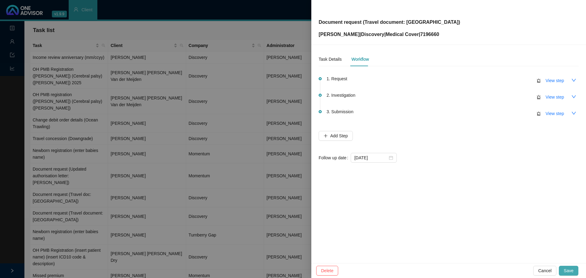
click at [390, 168] on span "Save" at bounding box center [569, 270] width 10 height 7
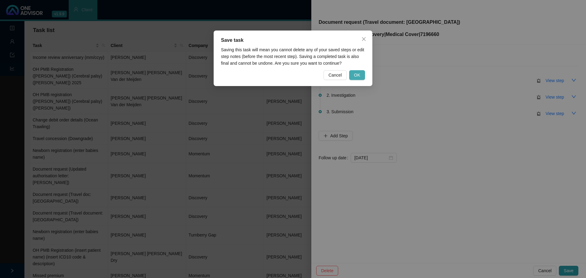
click at [358, 74] on span "OK" at bounding box center [357, 75] width 6 height 7
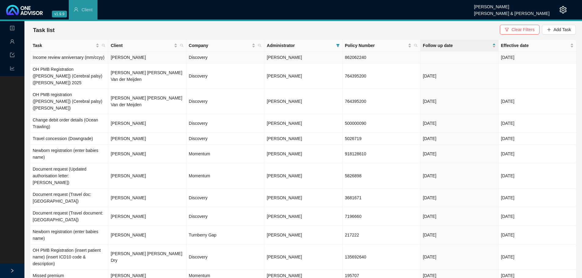
click at [131, 59] on td "[PERSON_NAME]" at bounding box center [147, 58] width 78 height 12
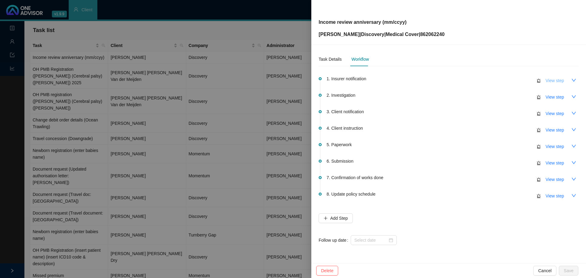
click at [390, 80] on button "View step" at bounding box center [555, 81] width 28 height 10
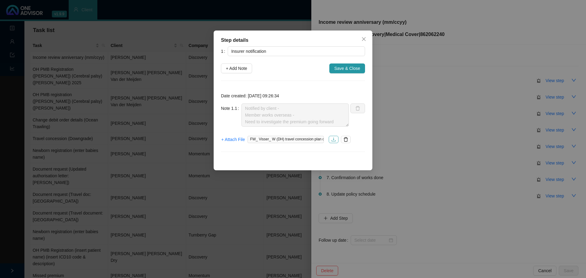
click at [333, 138] on icon "download" at bounding box center [333, 139] width 5 height 5
click at [364, 40] on icon "close" at bounding box center [363, 39] width 5 height 5
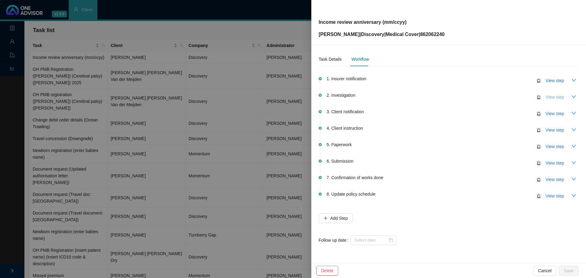
click at [390, 96] on span "View step" at bounding box center [555, 97] width 18 height 7
type input "Investigation"
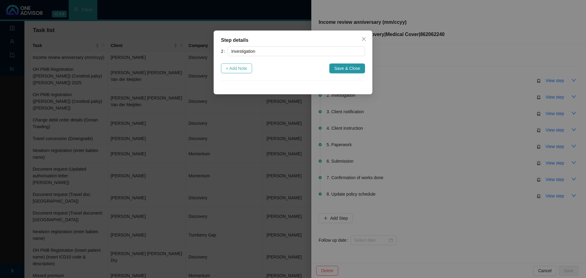
click at [245, 68] on span "+ Add Note" at bounding box center [236, 68] width 21 height 7
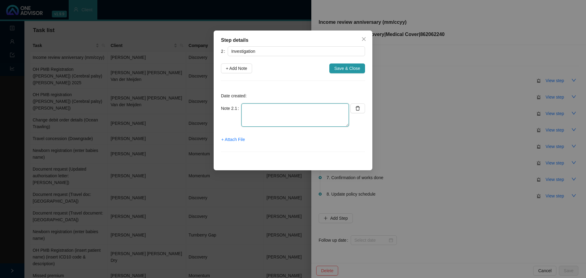
click at [259, 111] on textarea at bounding box center [294, 114] width 107 height 23
type textarea "Asked client for airline ticket or work [DEMOGRAPHIC_DATA]"
click at [241, 139] on span "+ Attach File" at bounding box center [233, 139] width 24 height 7
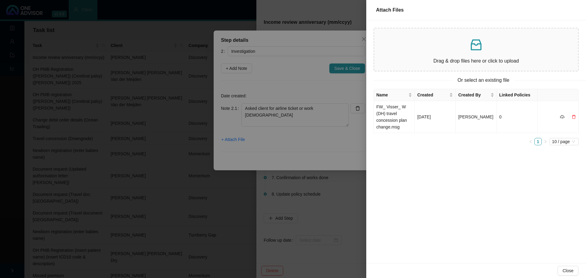
click at [390, 57] on div "Drag & drop files here or click to upload" at bounding box center [476, 49] width 194 height 33
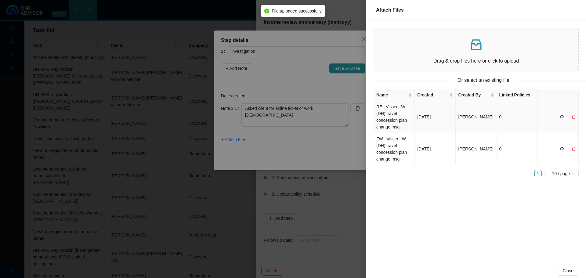
click at [390, 112] on td "RE_ Visser_ W (DH) travel concession plan change.msg" at bounding box center [394, 117] width 41 height 32
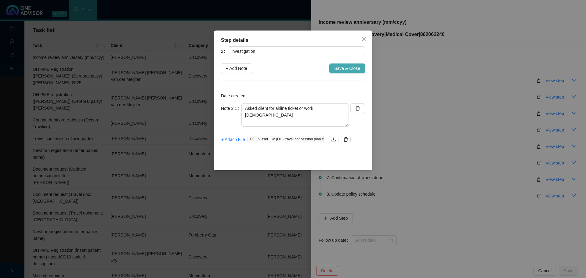
click at [354, 67] on span "Save & Close" at bounding box center [347, 68] width 26 height 7
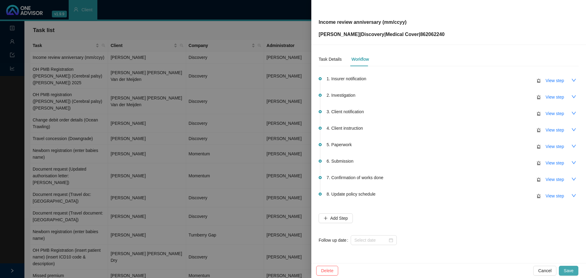
click at [390, 168] on span "Save" at bounding box center [569, 270] width 10 height 7
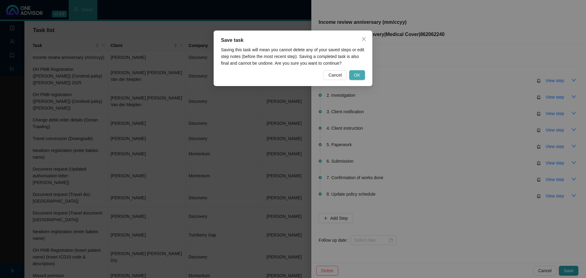
click at [355, 74] on span "OK" at bounding box center [357, 75] width 6 height 7
